Goal: Find specific page/section: Find specific page/section

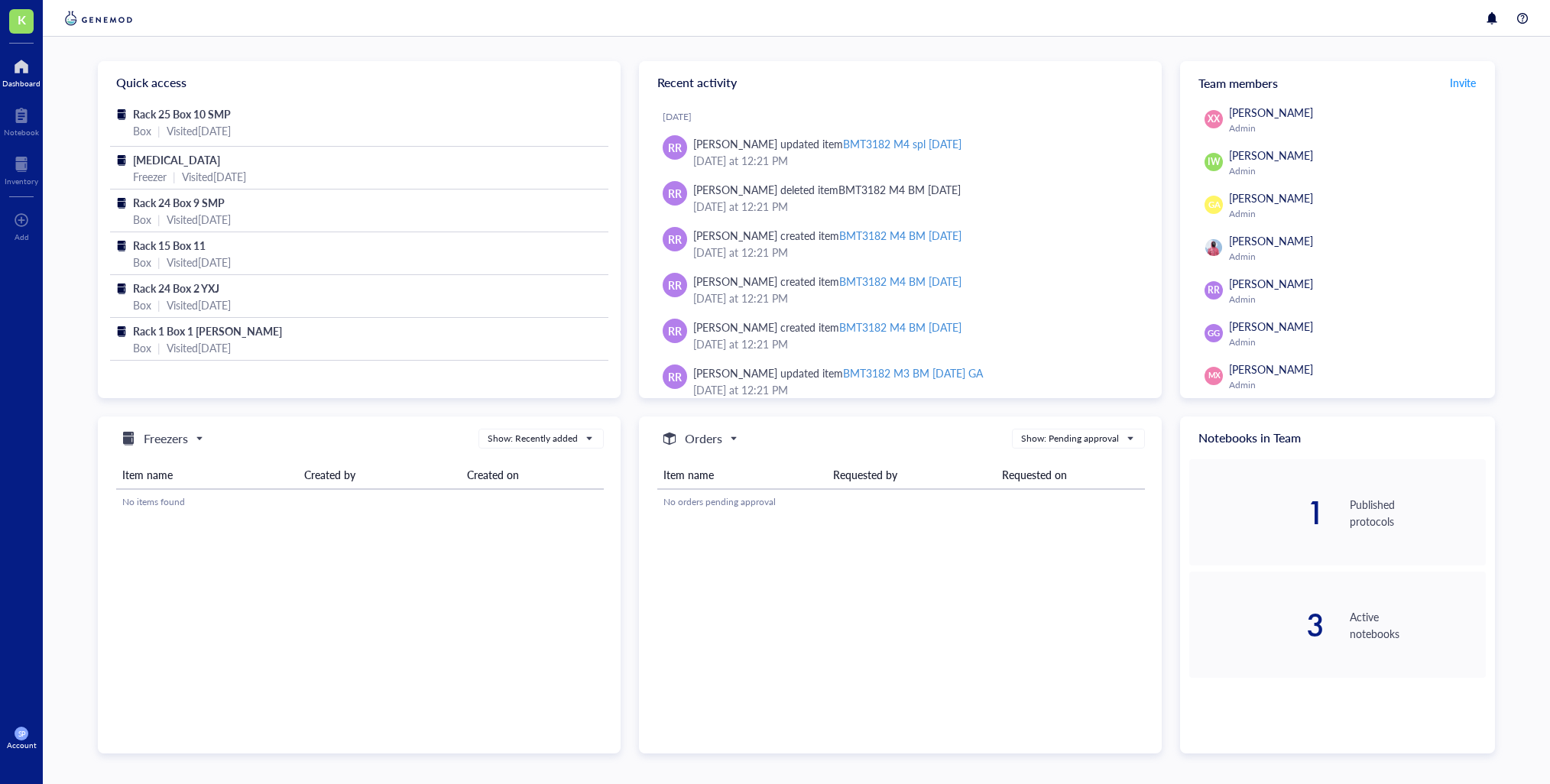
click at [18, 74] on div at bounding box center [21, 66] width 39 height 25
click at [16, 71] on div at bounding box center [21, 66] width 39 height 25
click at [7, 73] on div at bounding box center [21, 66] width 39 height 25
click at [24, 79] on div "Dashboard" at bounding box center [21, 83] width 39 height 9
click at [231, 131] on div "Visited [DATE]" at bounding box center [199, 131] width 64 height 16
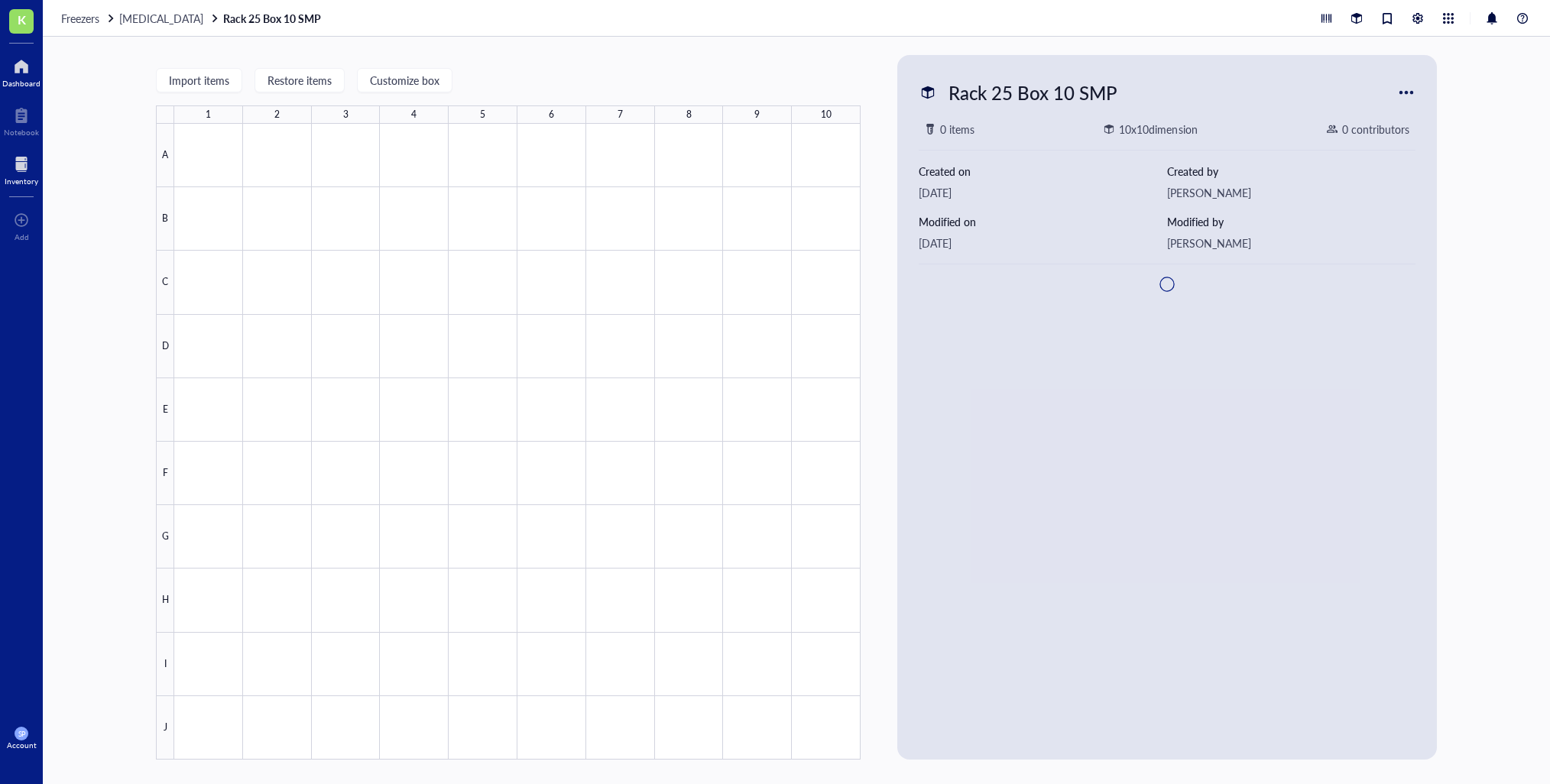
click at [21, 68] on div at bounding box center [21, 66] width 39 height 25
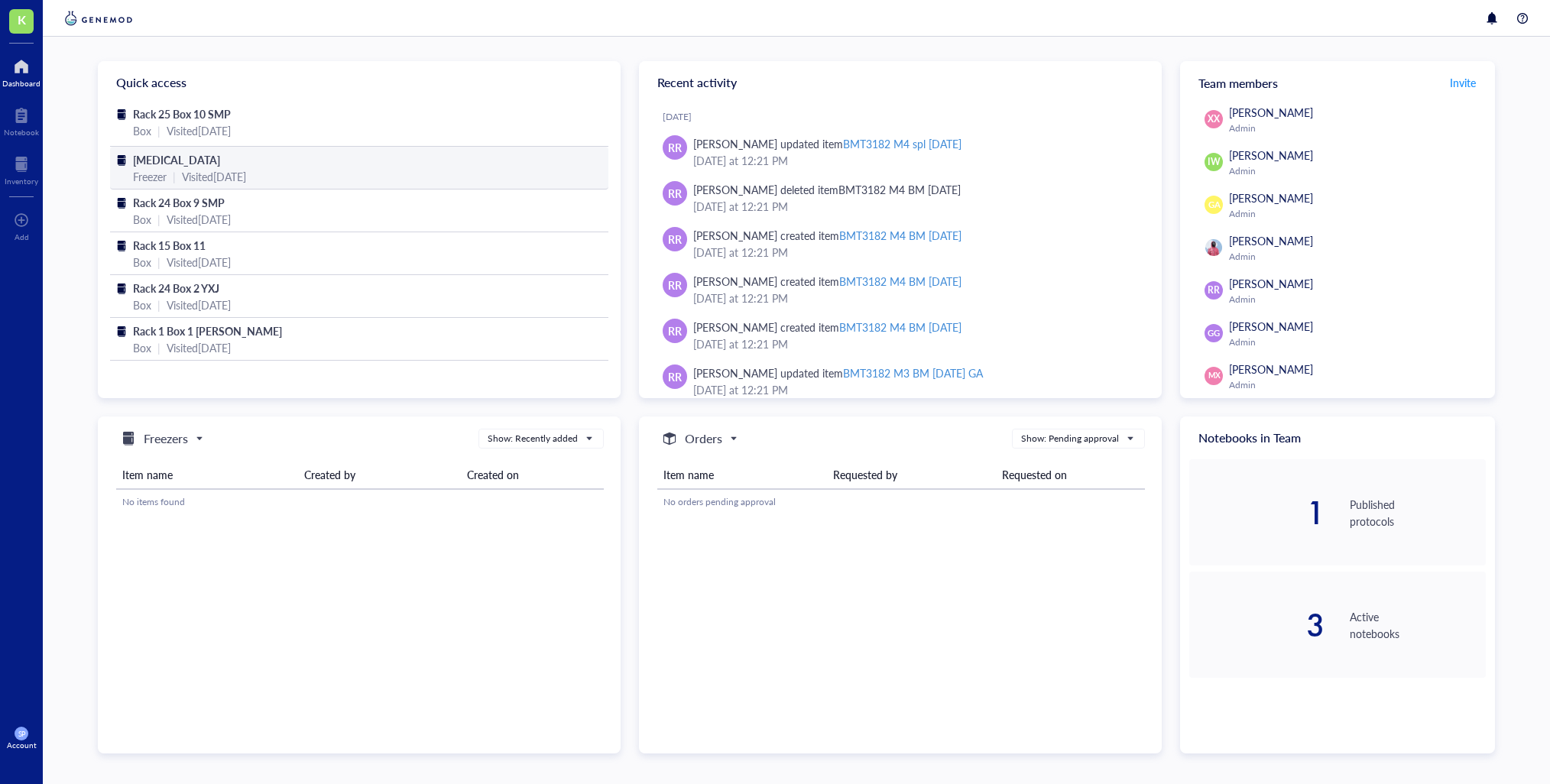
click at [217, 159] on div "[MEDICAL_DATA]" at bounding box center [359, 159] width 453 height 16
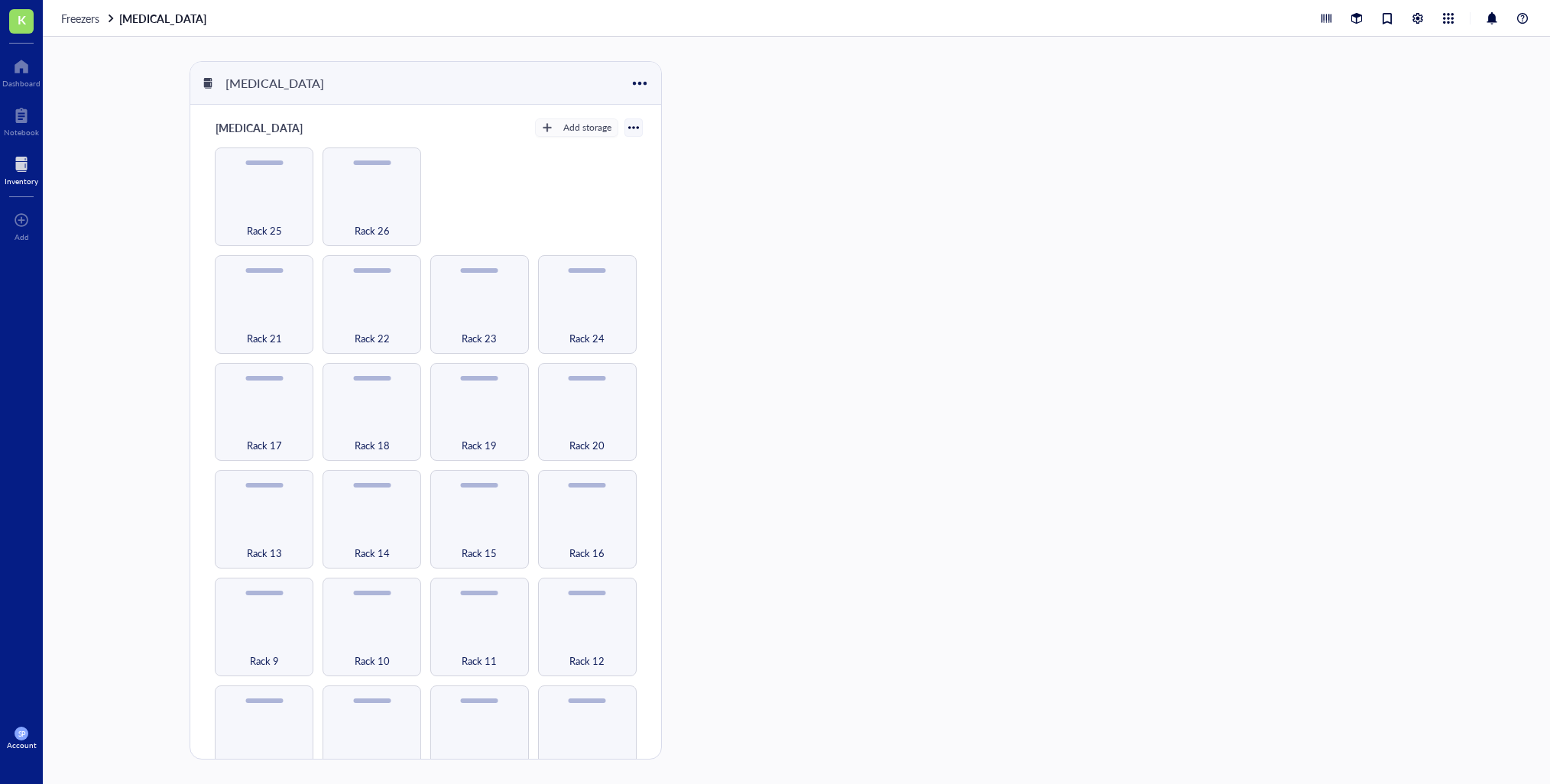
click at [23, 168] on div at bounding box center [21, 164] width 34 height 25
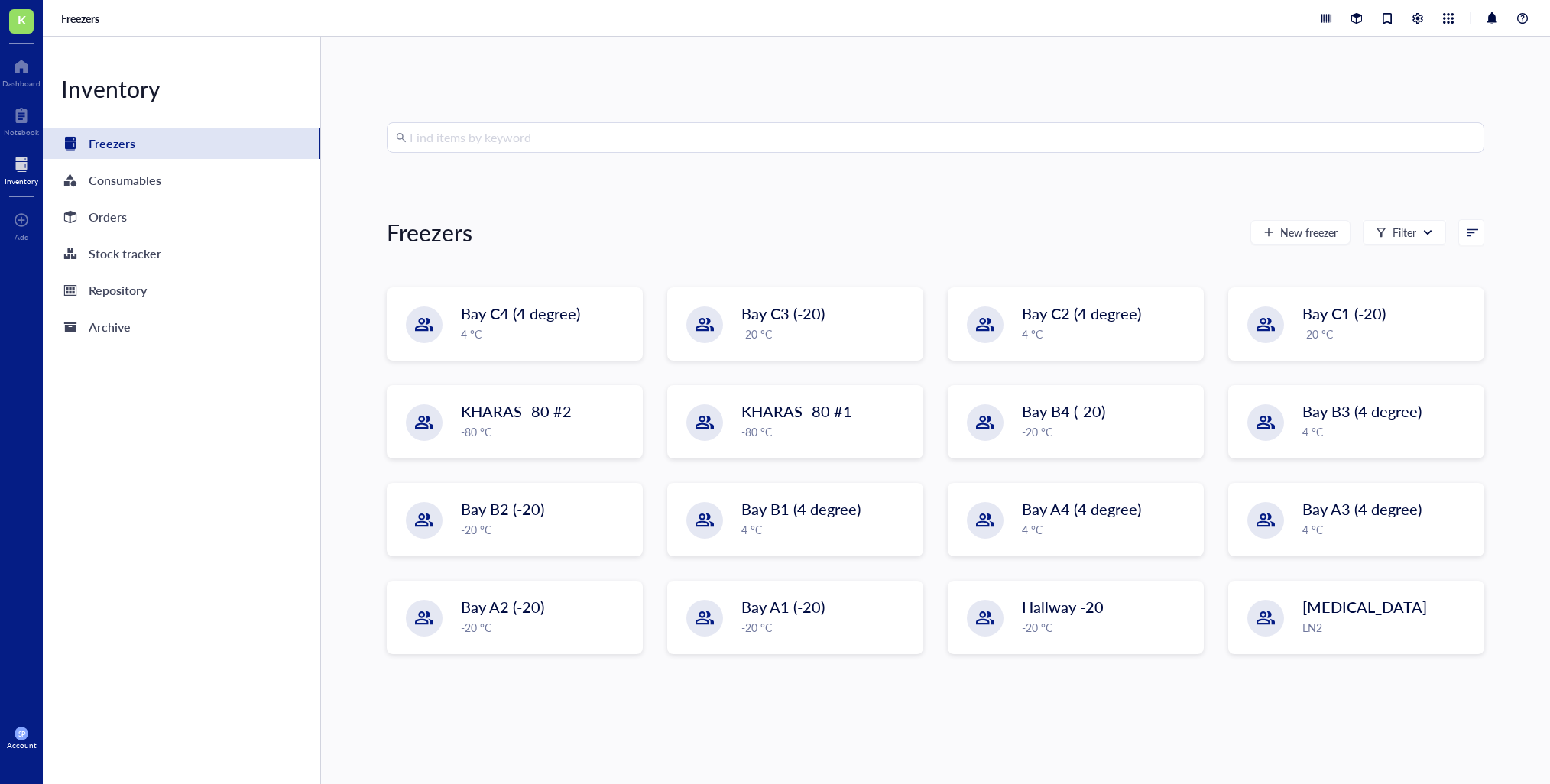
click at [450, 136] on input "search" at bounding box center [942, 137] width 1065 height 29
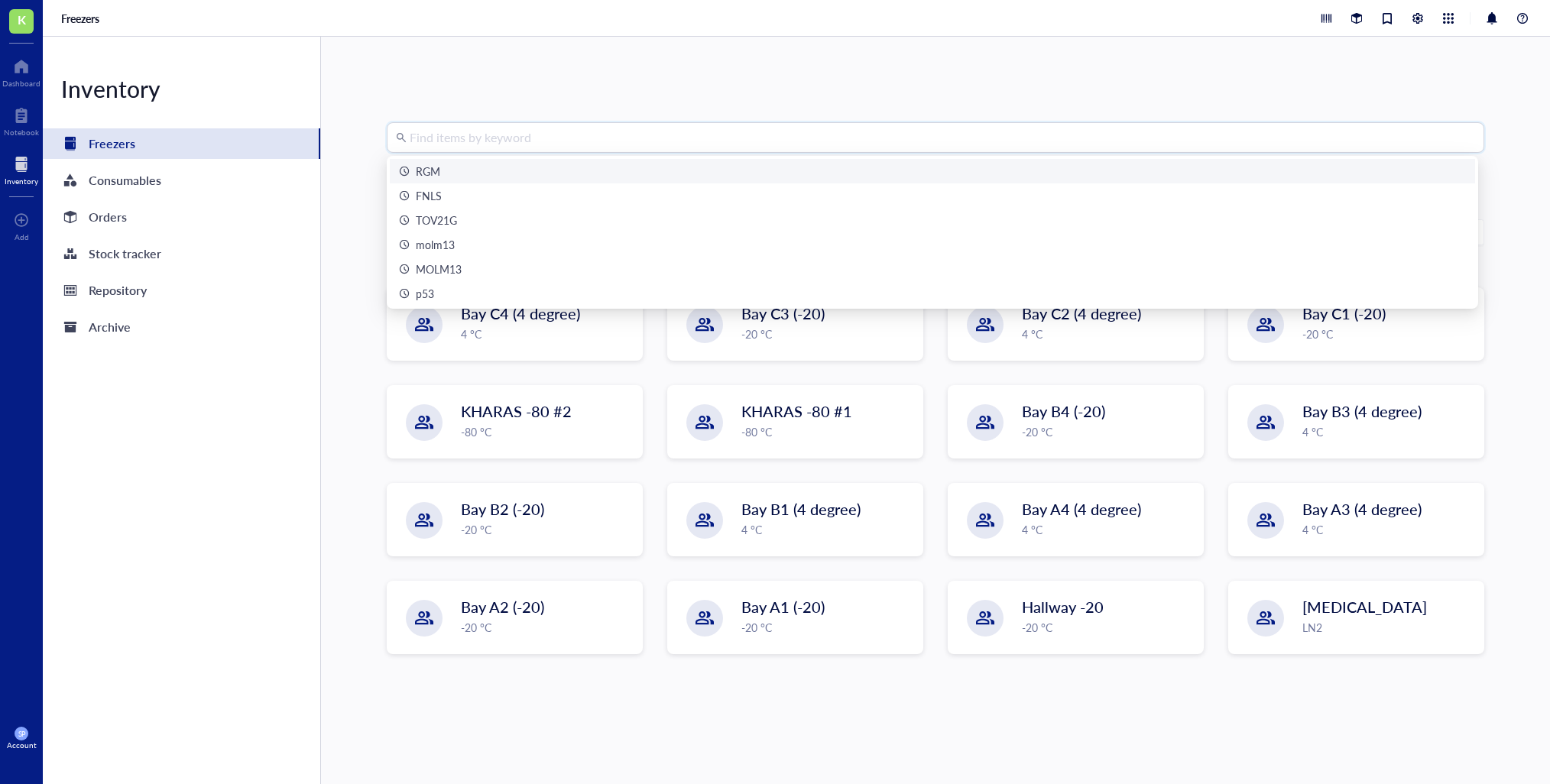
type input "v"
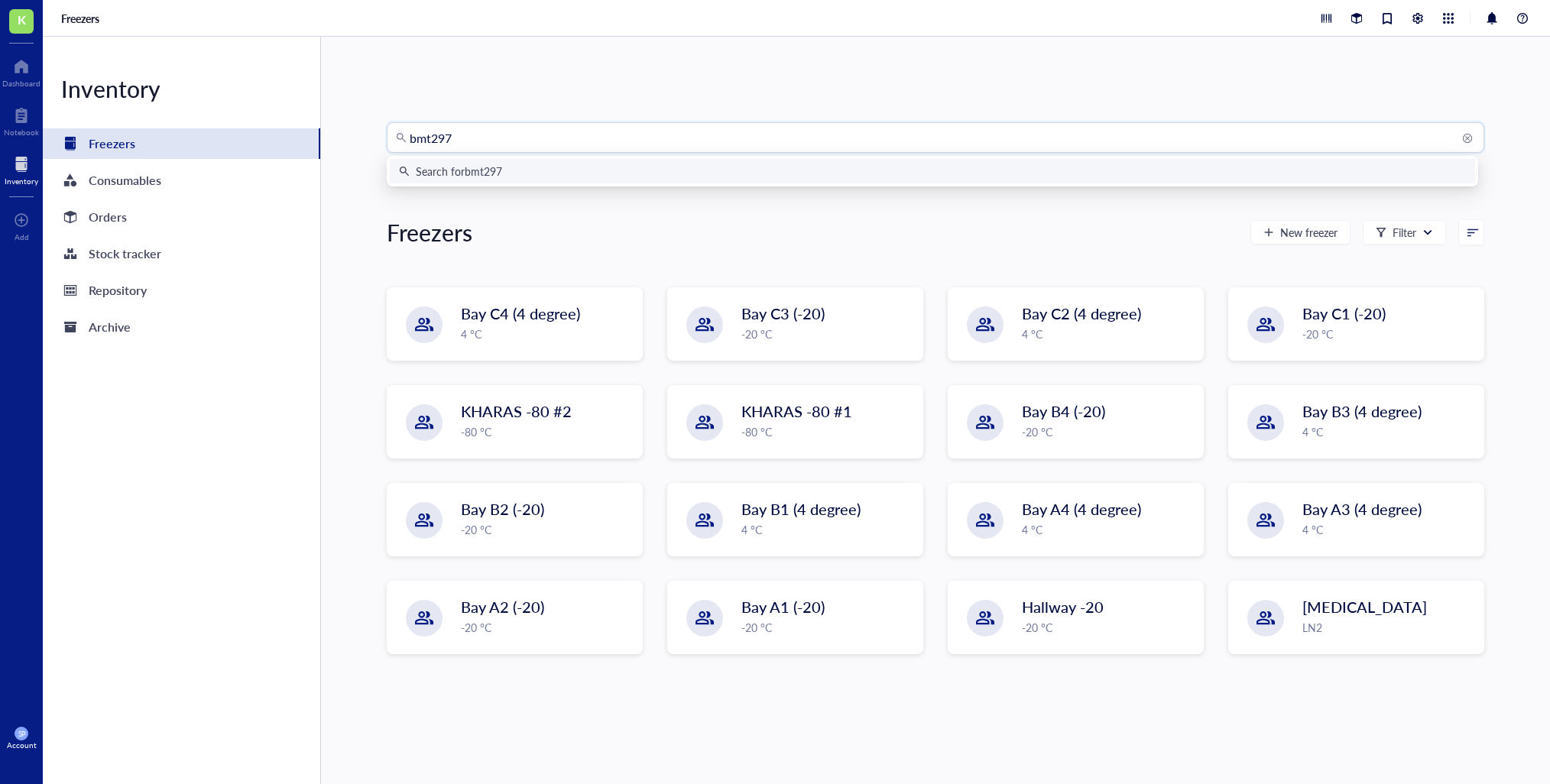
type input "bmt2970"
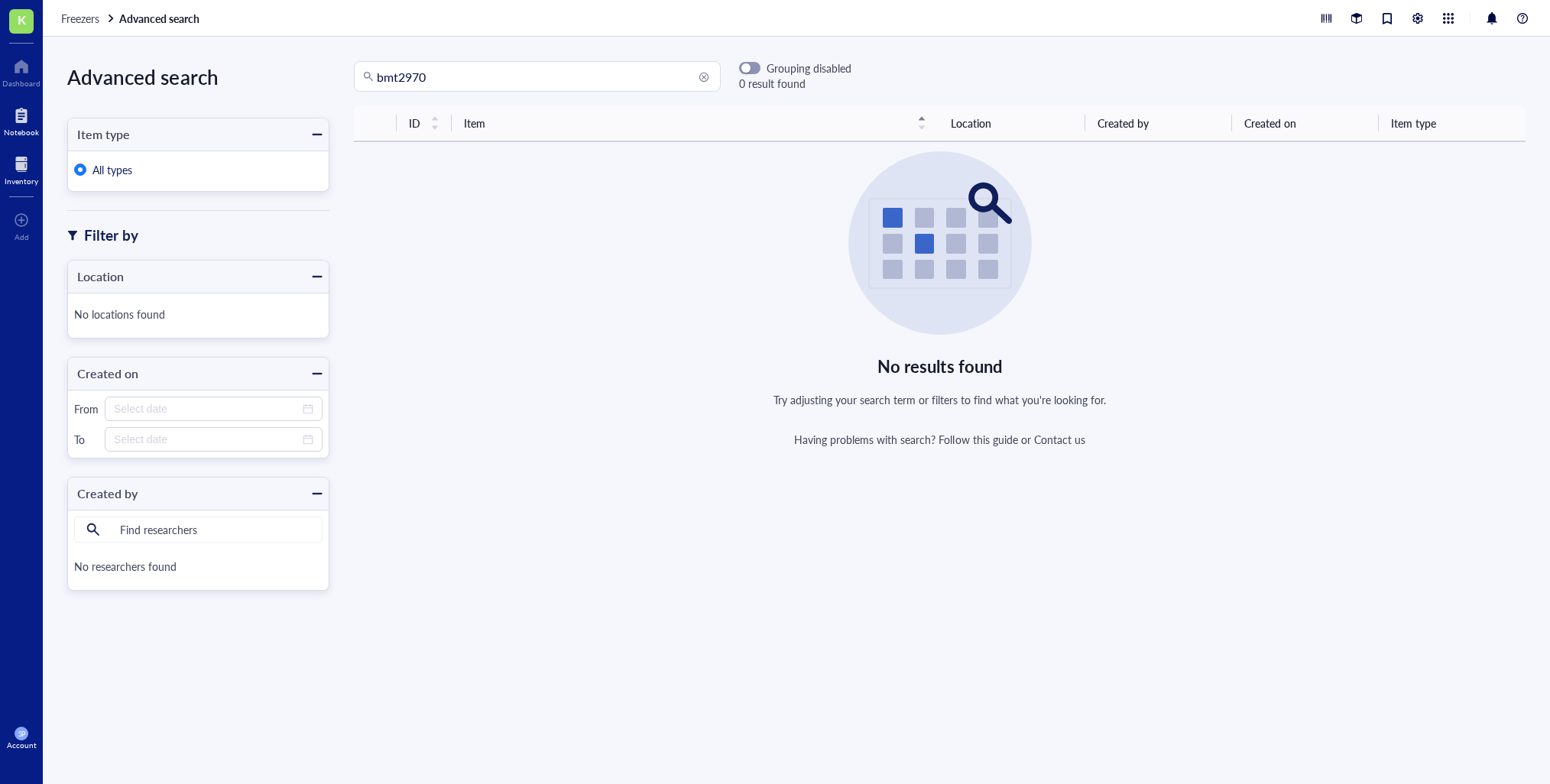
click at [12, 117] on div at bounding box center [21, 116] width 35 height 25
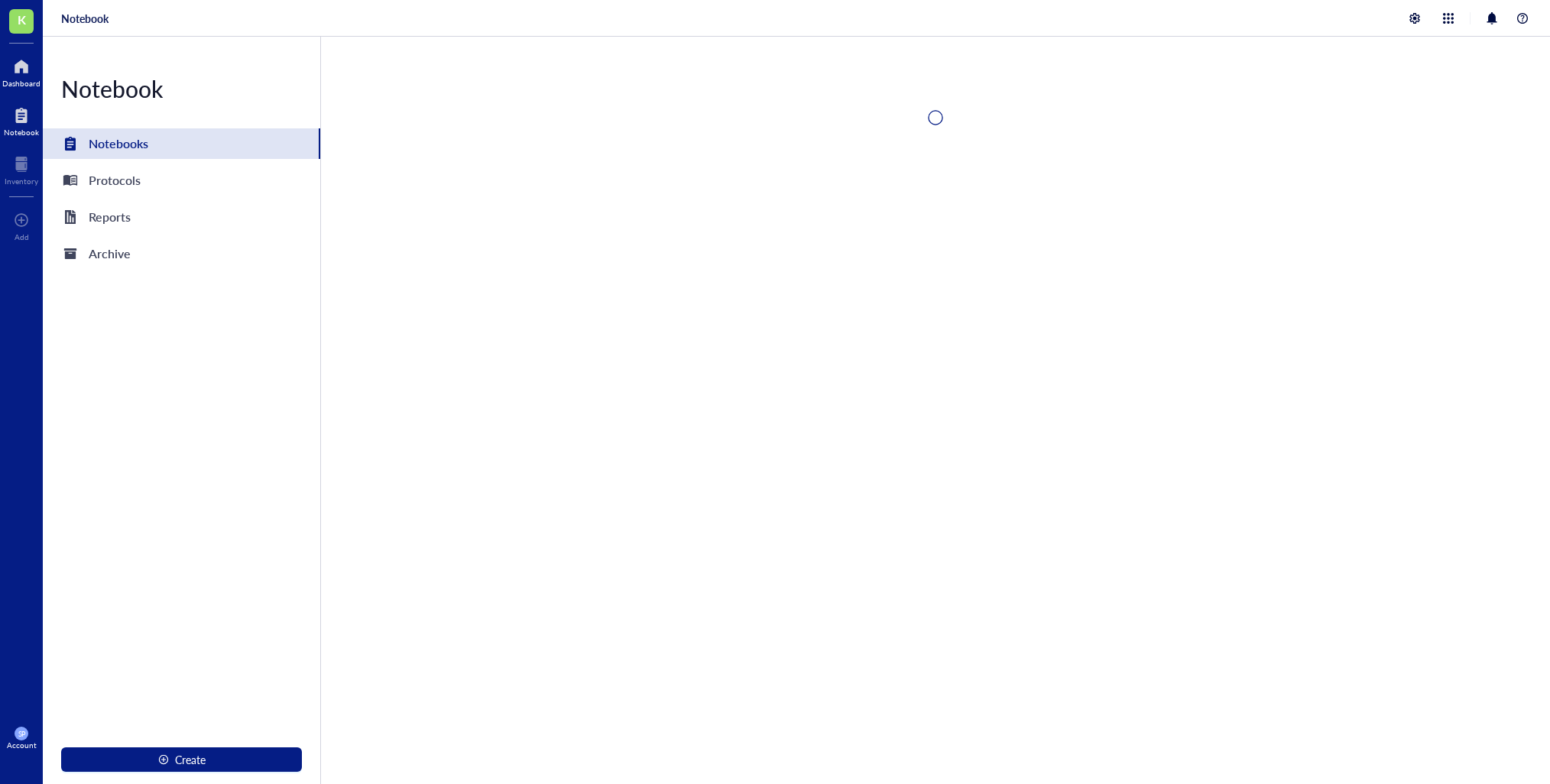
click at [19, 75] on div at bounding box center [21, 66] width 39 height 25
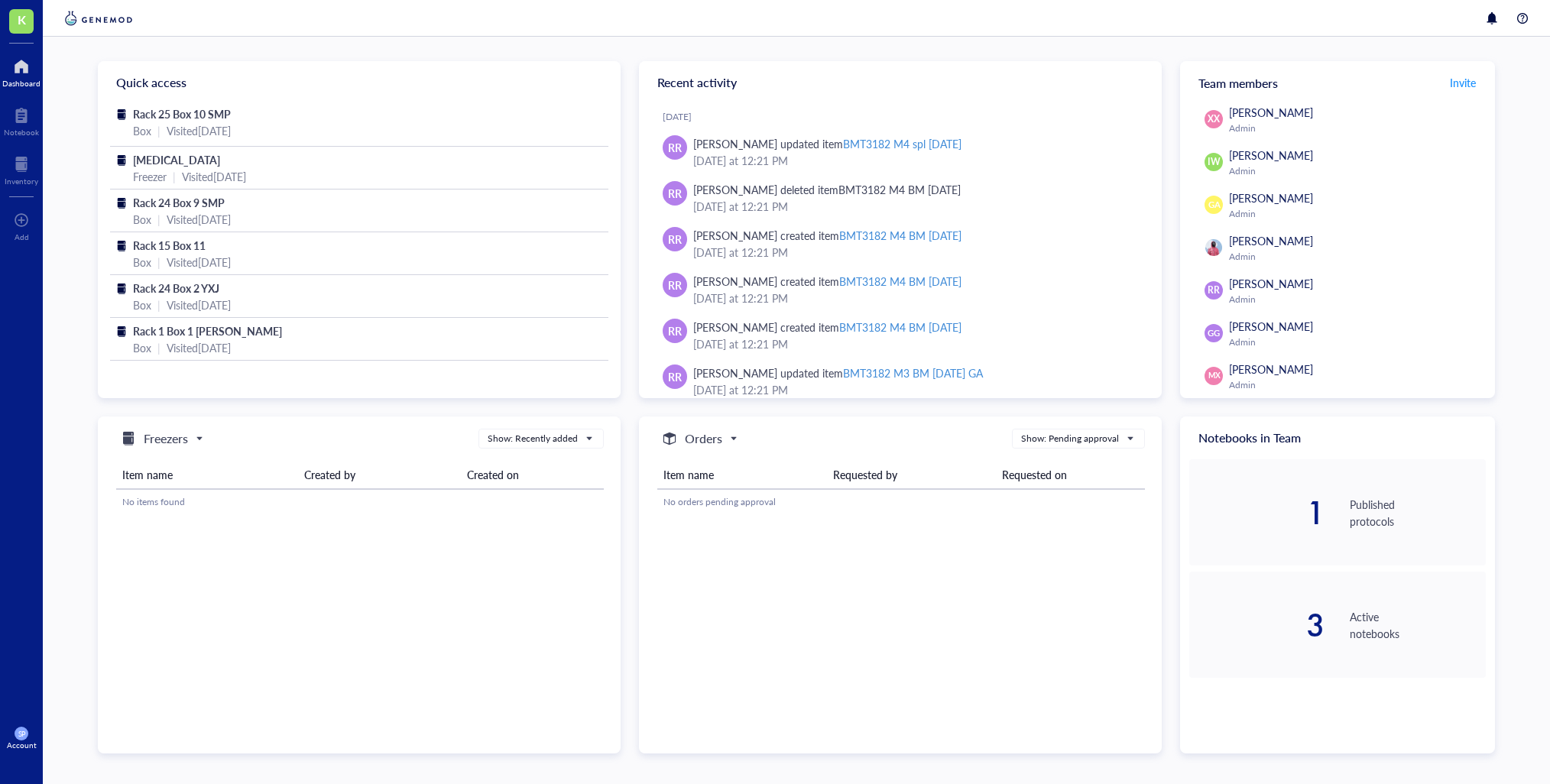
click at [104, 27] on div at bounding box center [796, 18] width 1507 height 37
click at [91, 16] on img at bounding box center [98, 18] width 75 height 18
click at [214, 169] on div "Visited [DATE]" at bounding box center [214, 177] width 64 height 16
